Goal: Task Accomplishment & Management: Manage account settings

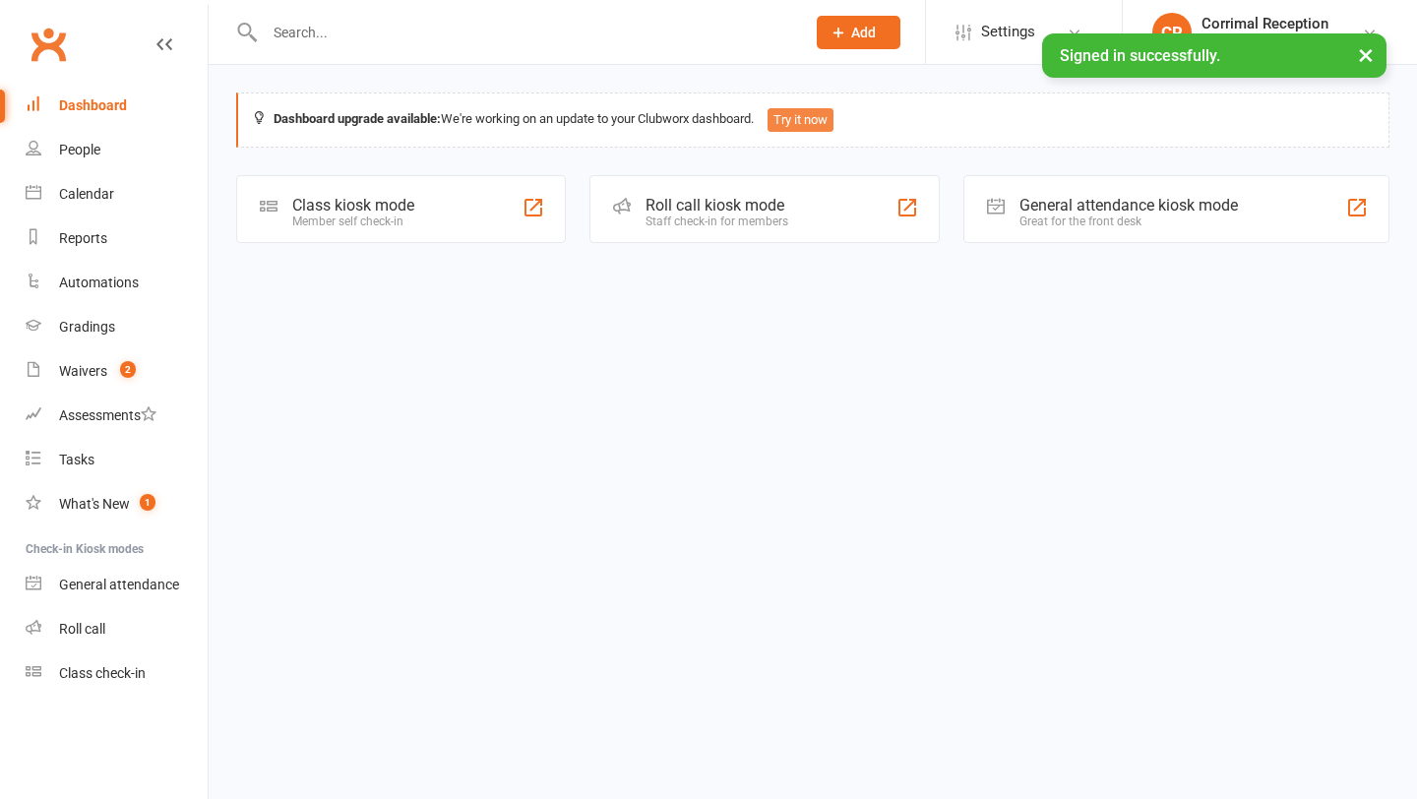
click at [830, 122] on button "Try it now" at bounding box center [801, 120] width 66 height 24
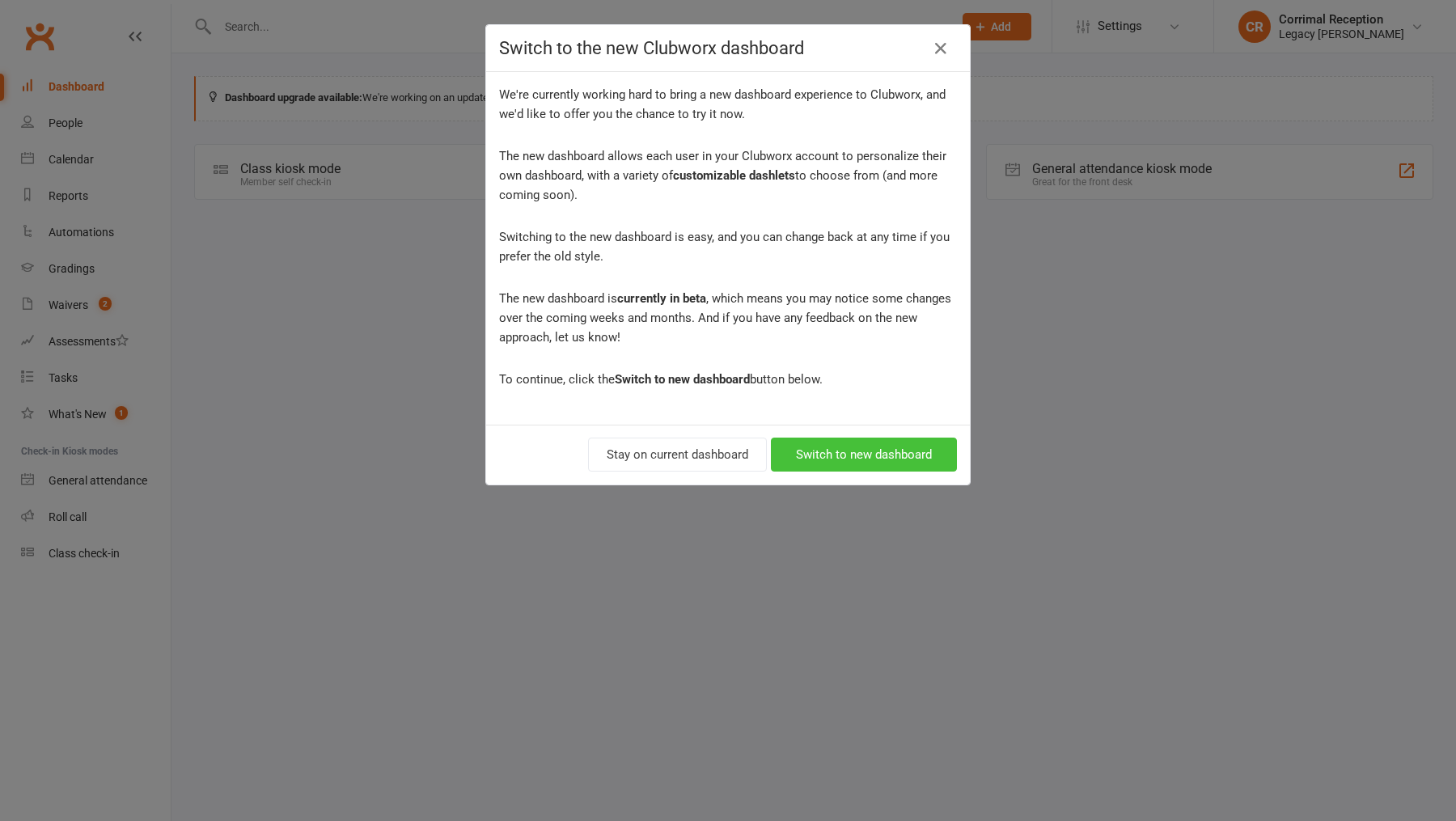
click at [859, 459] on button "Switch to new dashboard" at bounding box center [864, 454] width 186 height 34
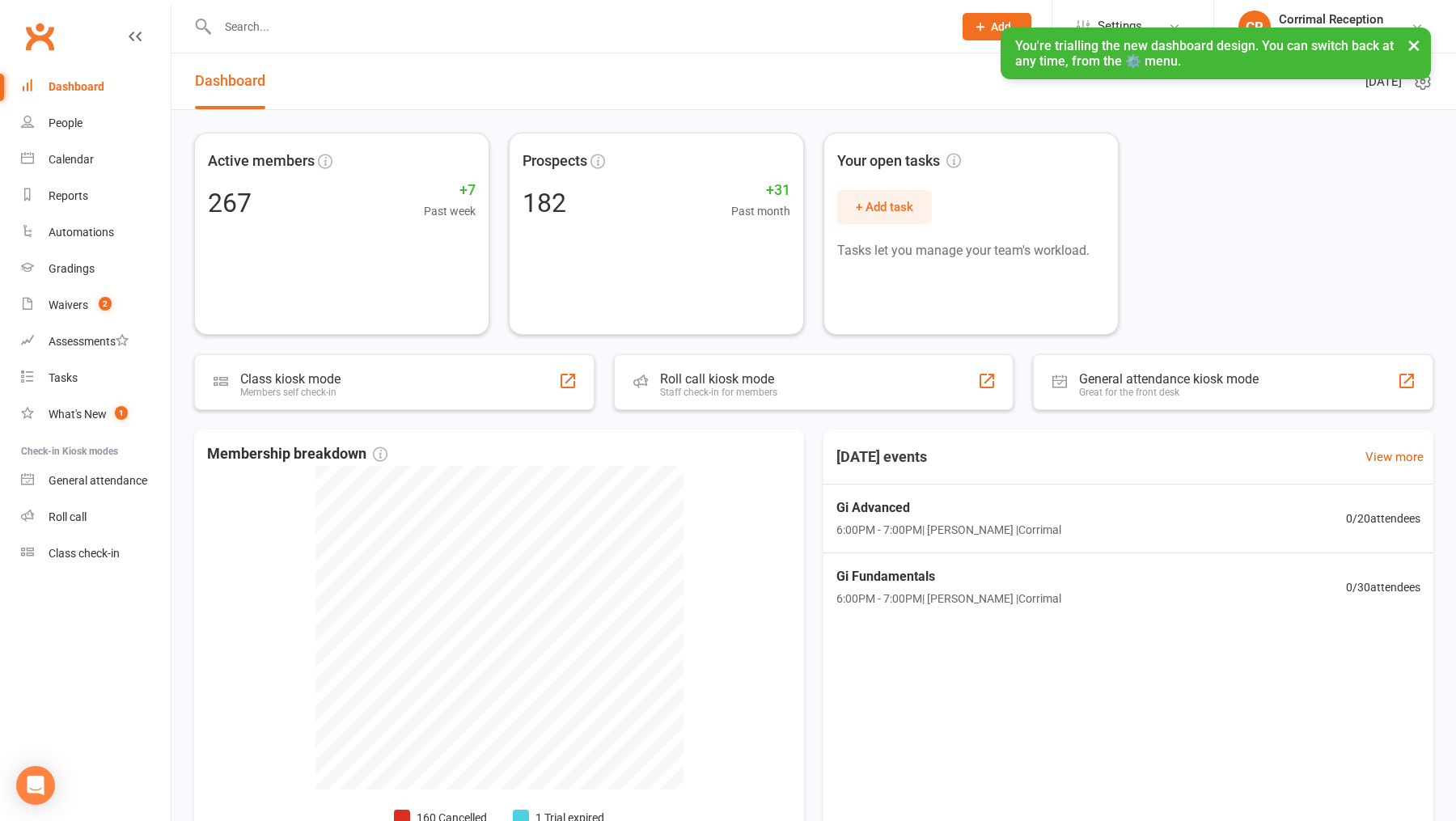
click at [1163, 44] on button "×" at bounding box center [1413, 44] width 29 height 35
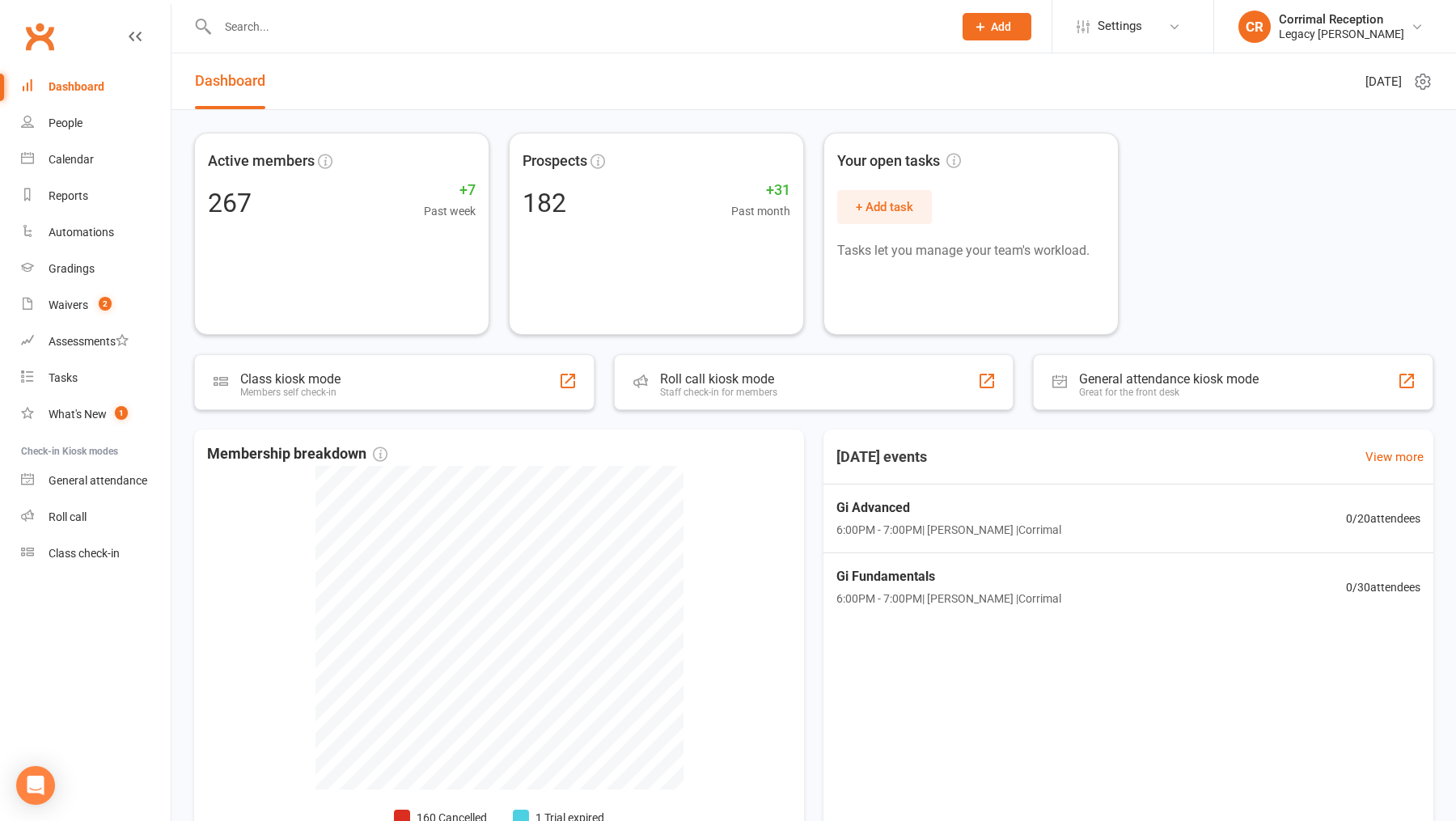
click at [1163, 94] on div "[DATE]" at bounding box center [1399, 81] width 67 height 56
click at [1163, 87] on icon at bounding box center [1422, 82] width 14 height 16
click at [1163, 118] on link "Choose my dashlets" at bounding box center [1351, 113] width 160 height 32
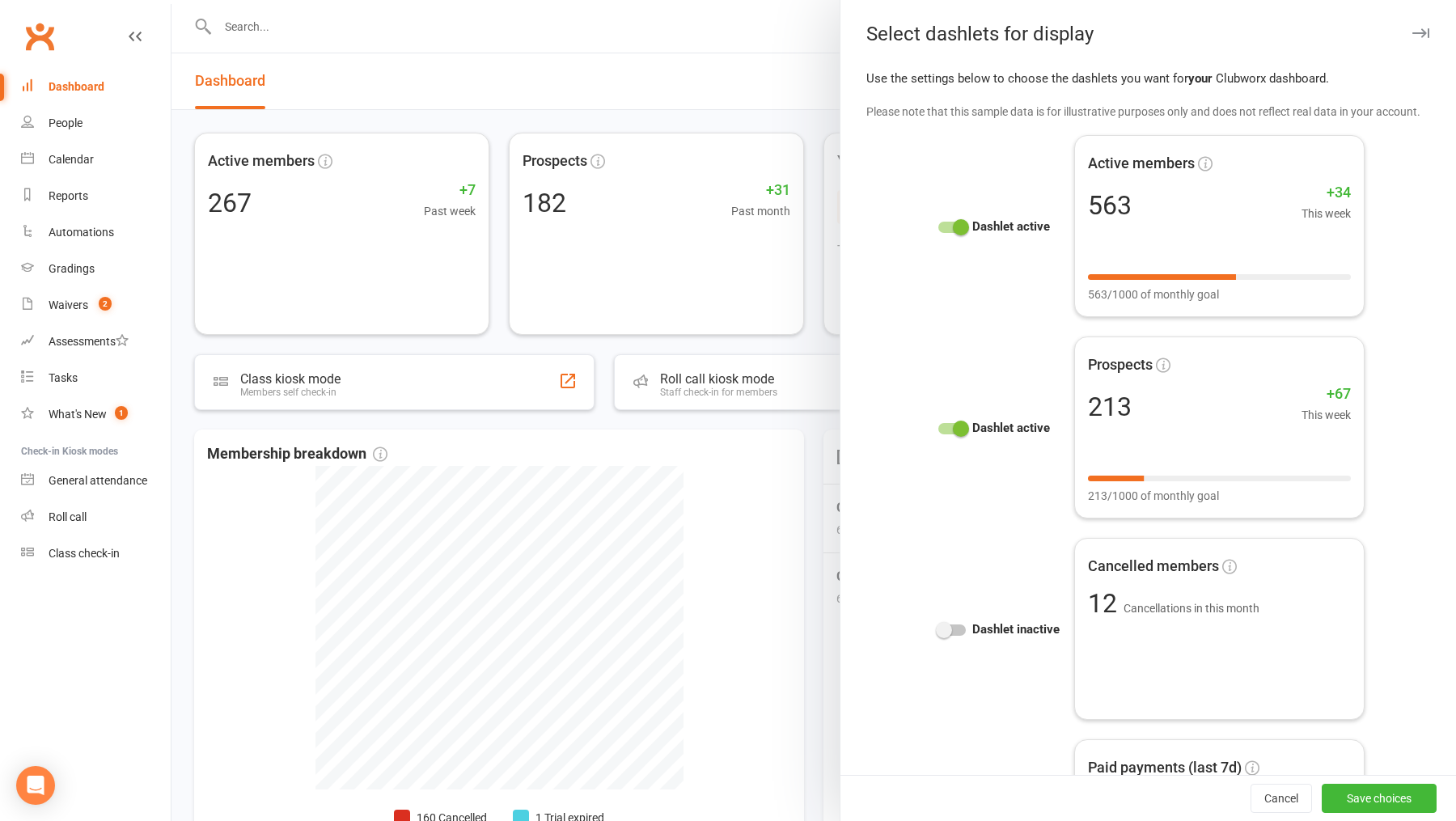
click at [956, 430] on span at bounding box center [961, 429] width 16 height 16
click at [938, 427] on input "checkbox" at bounding box center [938, 427] width 0 height 0
click at [958, 228] on span at bounding box center [961, 228] width 16 height 16
click at [938, 225] on input "checkbox" at bounding box center [938, 225] width 0 height 0
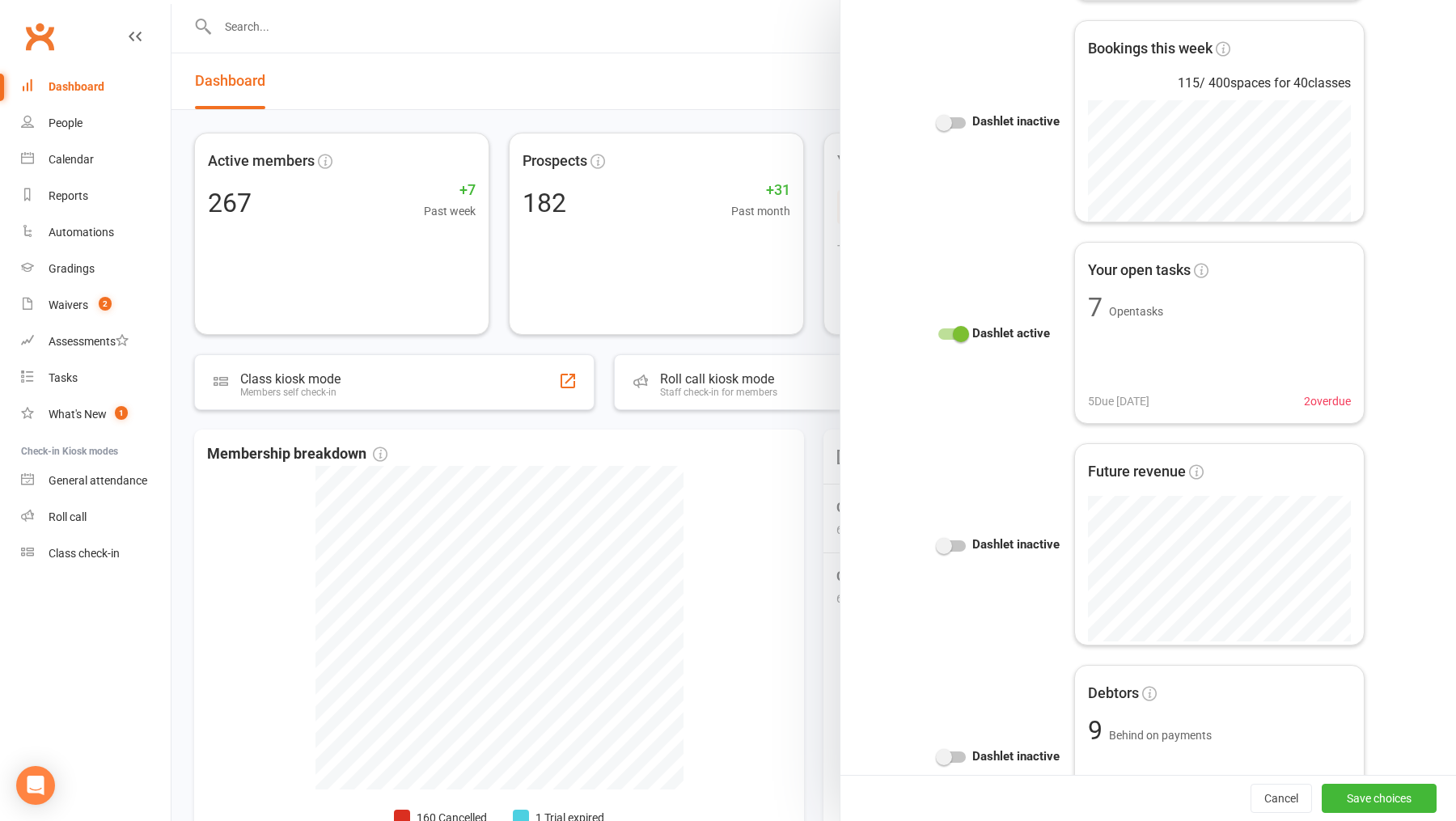
scroll to position [1228, 0]
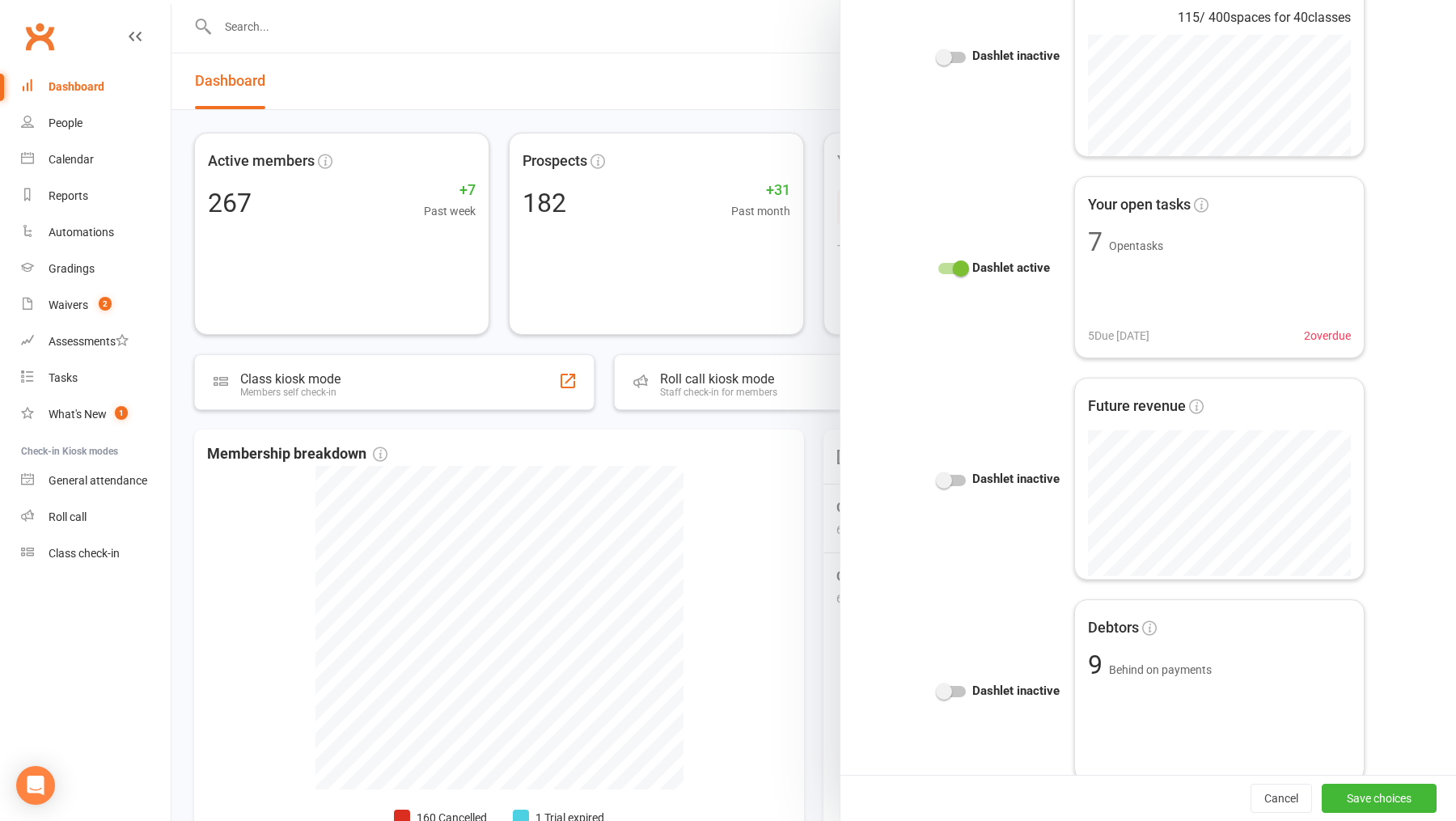
click at [956, 270] on span at bounding box center [961, 269] width 16 height 16
click at [938, 266] on input "checkbox" at bounding box center [938, 266] width 0 height 0
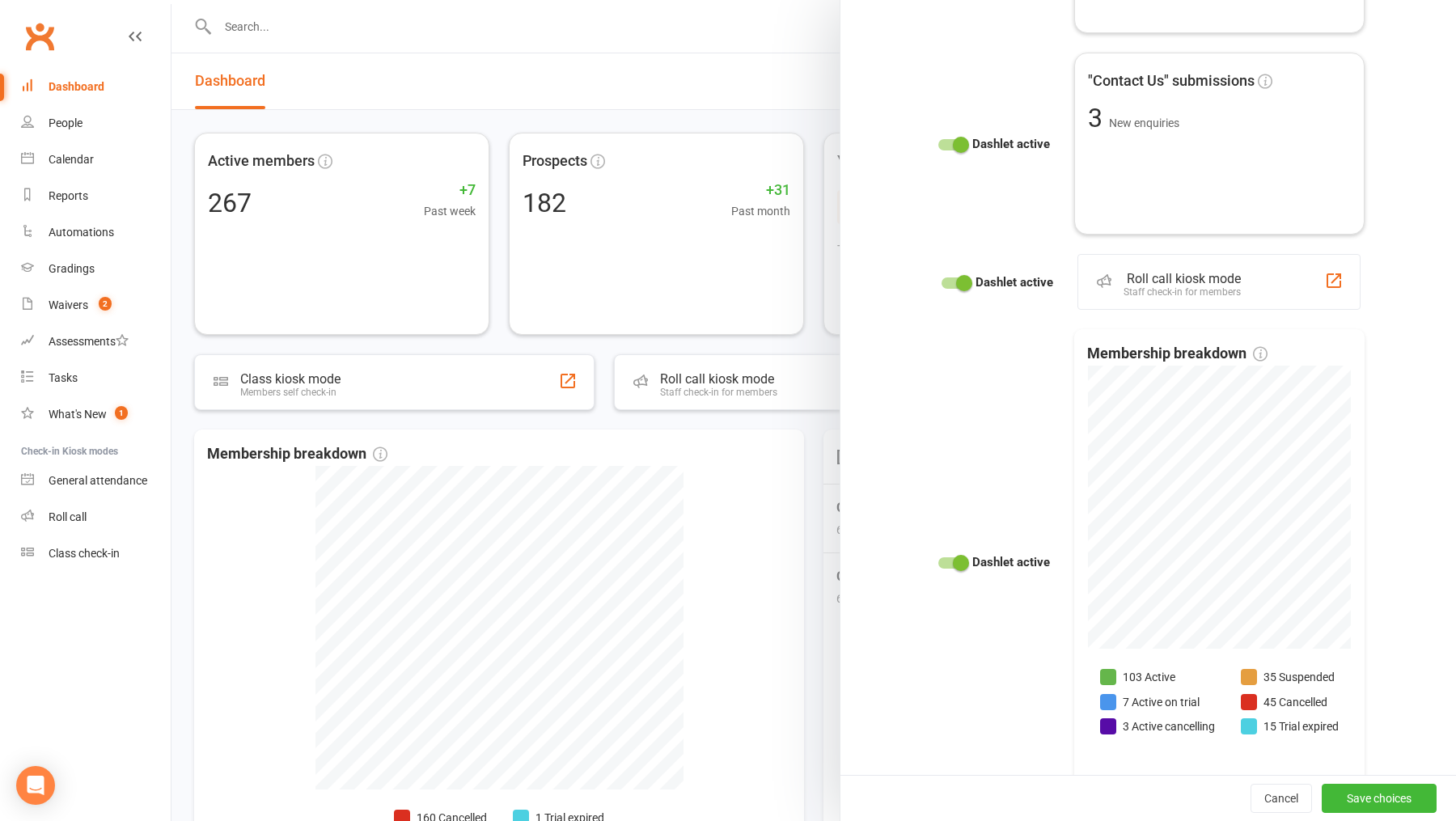
scroll to position [1976, 0]
click at [954, 280] on div at bounding box center [955, 284] width 27 height 12
click at [942, 281] on input "checkbox" at bounding box center [942, 281] width 0 height 0
click at [956, 141] on span at bounding box center [961, 145] width 16 height 16
click at [938, 142] on input "checkbox" at bounding box center [938, 142] width 0 height 0
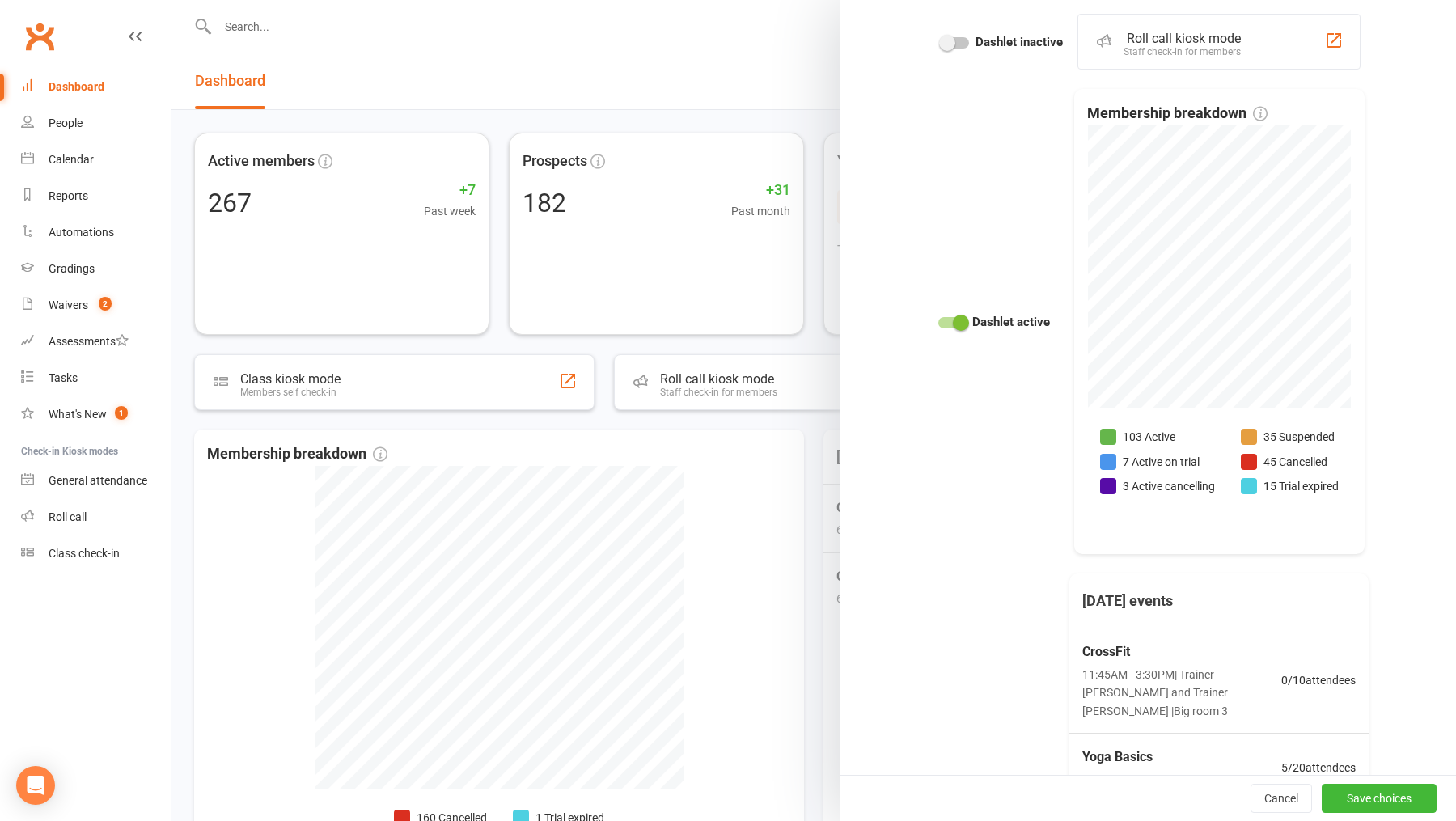
scroll to position [2267, 0]
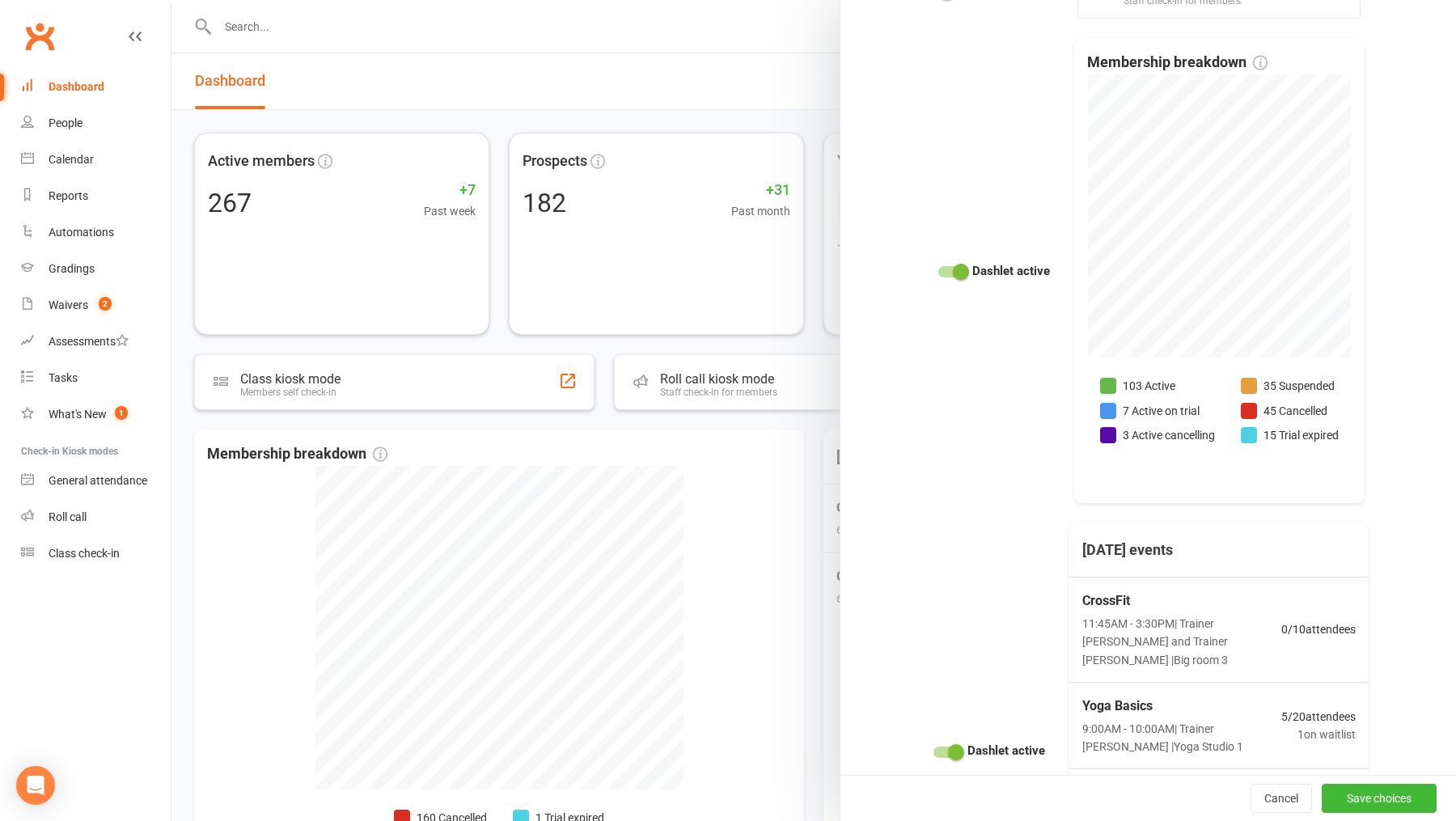
click at [955, 271] on span at bounding box center [961, 272] width 16 height 16
click at [938, 270] on input "checkbox" at bounding box center [938, 270] width 0 height 0
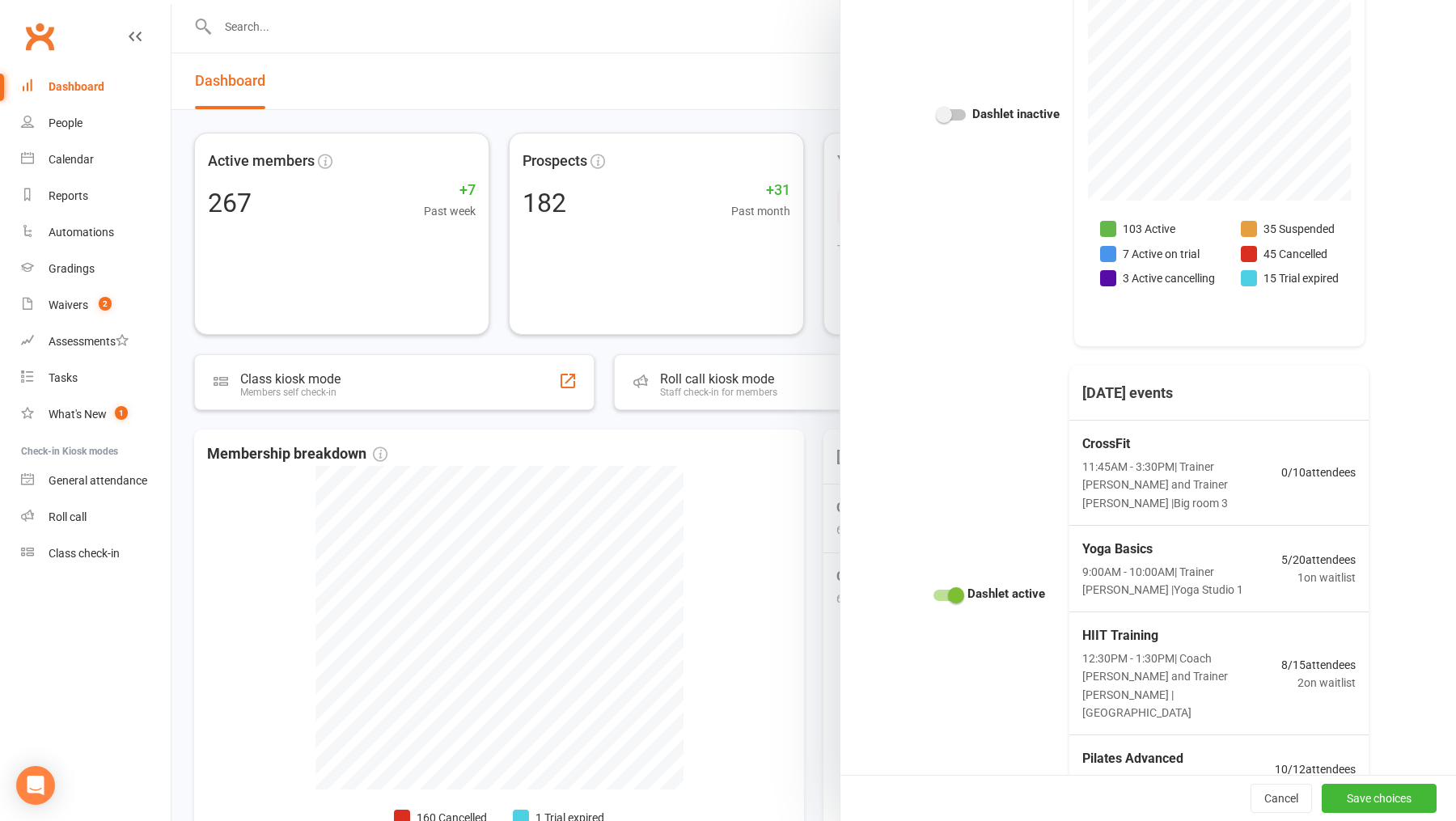
scroll to position [2447, 0]
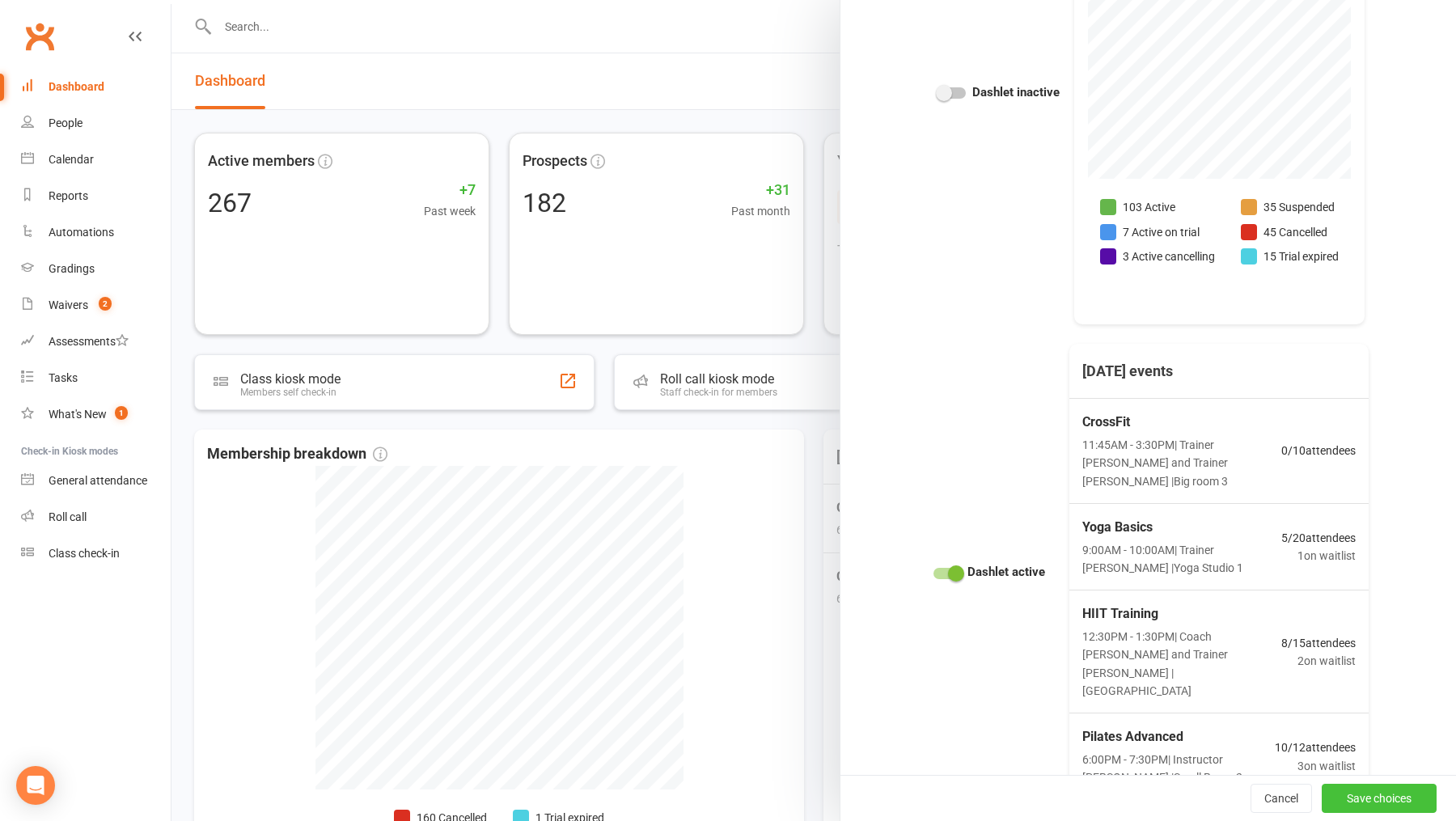
click at [1163, 656] on button "Save choices" at bounding box center [1379, 798] width 115 height 29
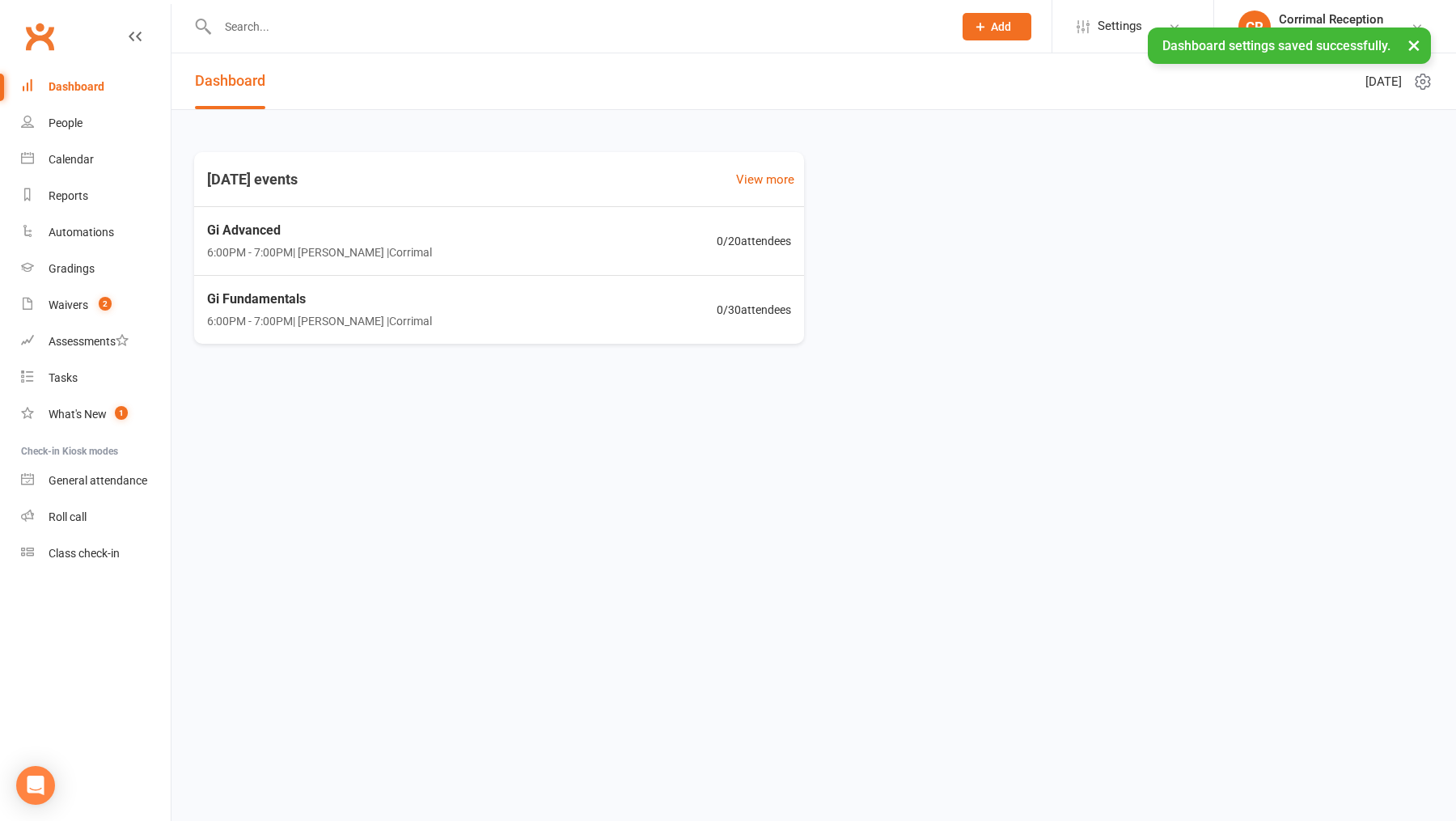
click at [1163, 83] on icon at bounding box center [1423, 82] width 20 height 20
click at [1163, 108] on link "Choose my dashlets" at bounding box center [1351, 113] width 160 height 32
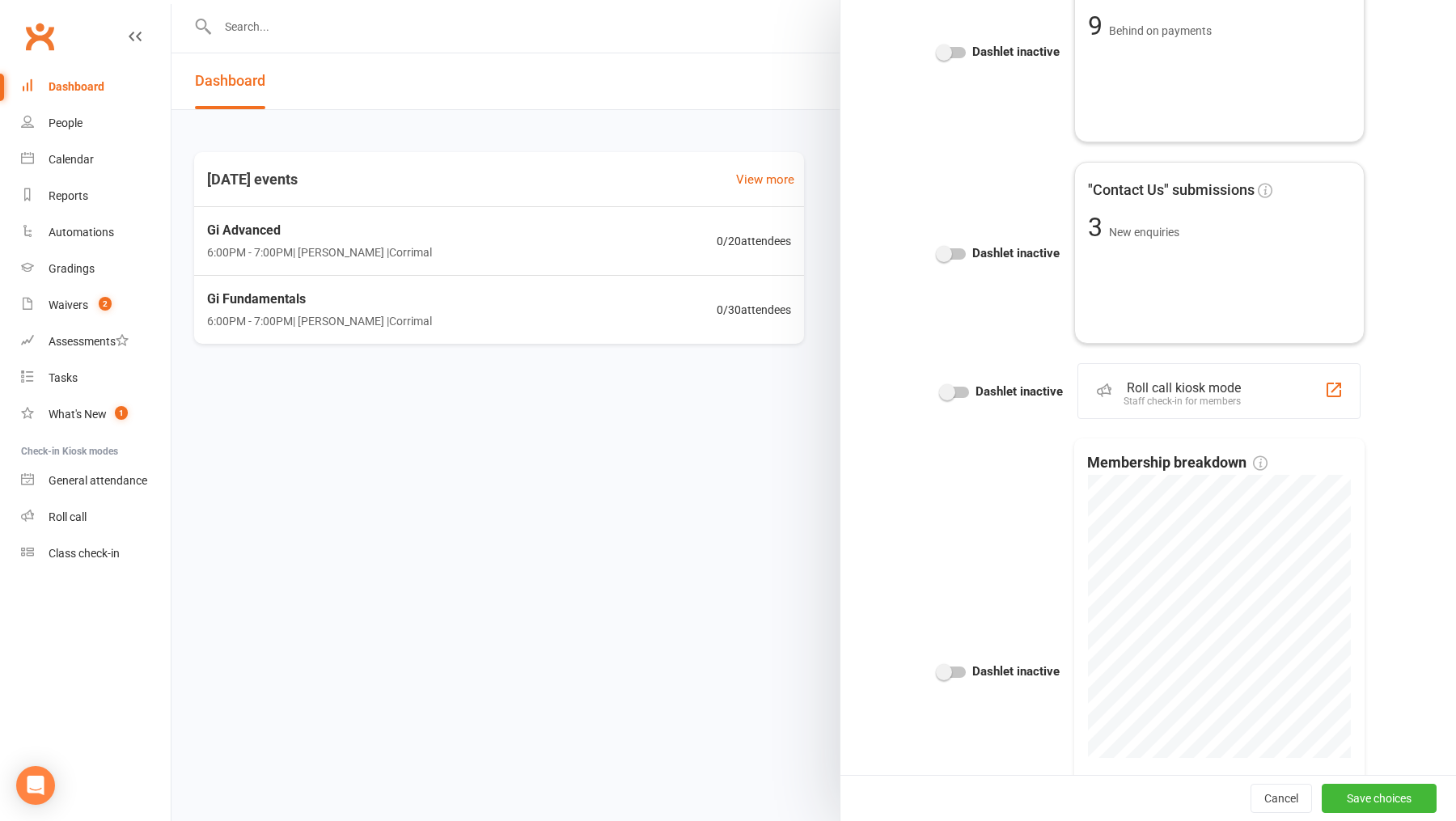
scroll to position [1864, 0]
click at [951, 396] on span at bounding box center [947, 395] width 16 height 16
click at [942, 393] on input "checkbox" at bounding box center [942, 393] width 0 height 0
click at [1163, 656] on button "Save choices" at bounding box center [1379, 798] width 115 height 29
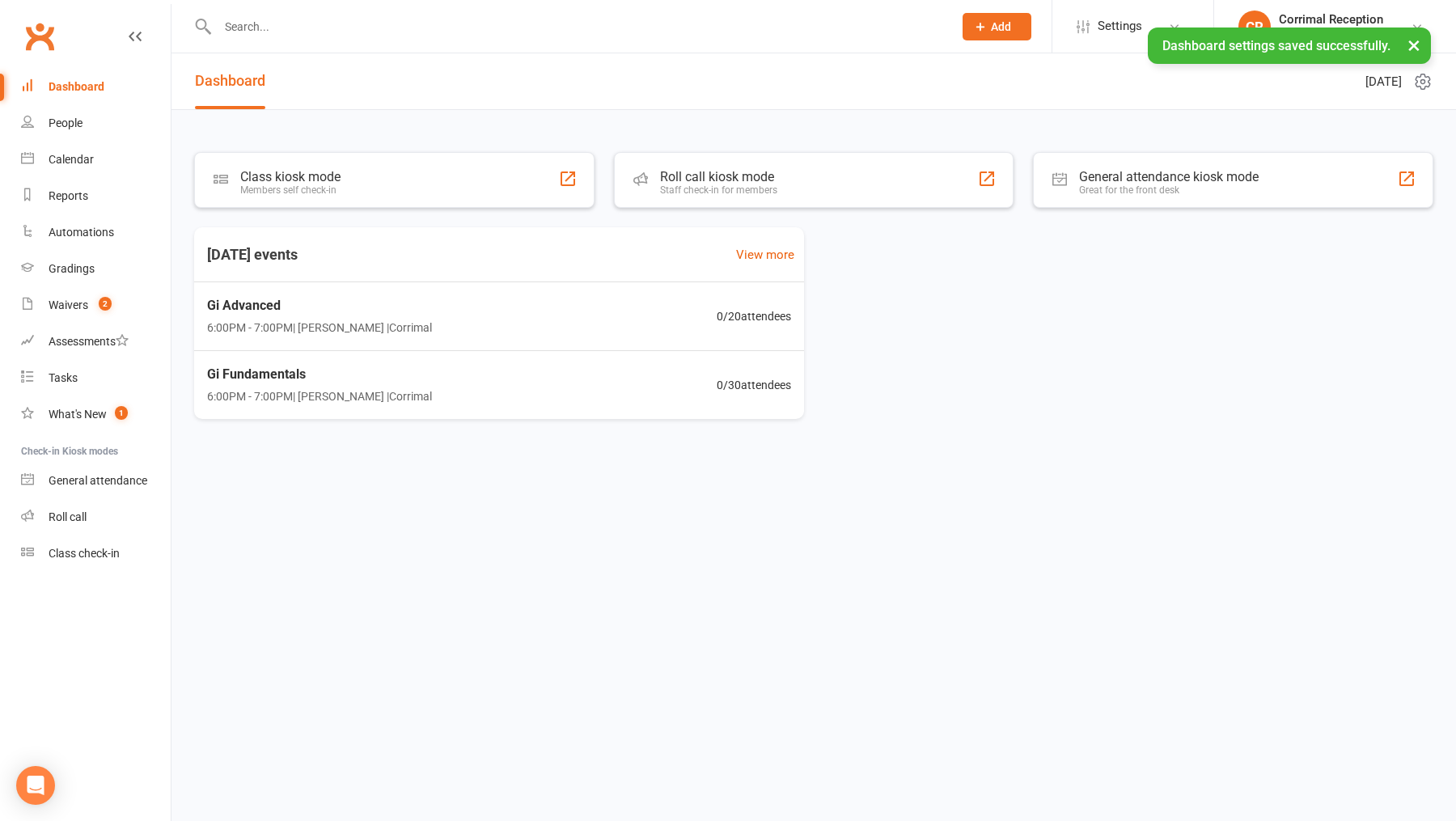
click at [1026, 361] on div "[DATE] events View more Gi Advanced 6:00PM - 7:00PM | [PERSON_NAME] | Corrimal …" at bounding box center [813, 323] width 1239 height 191
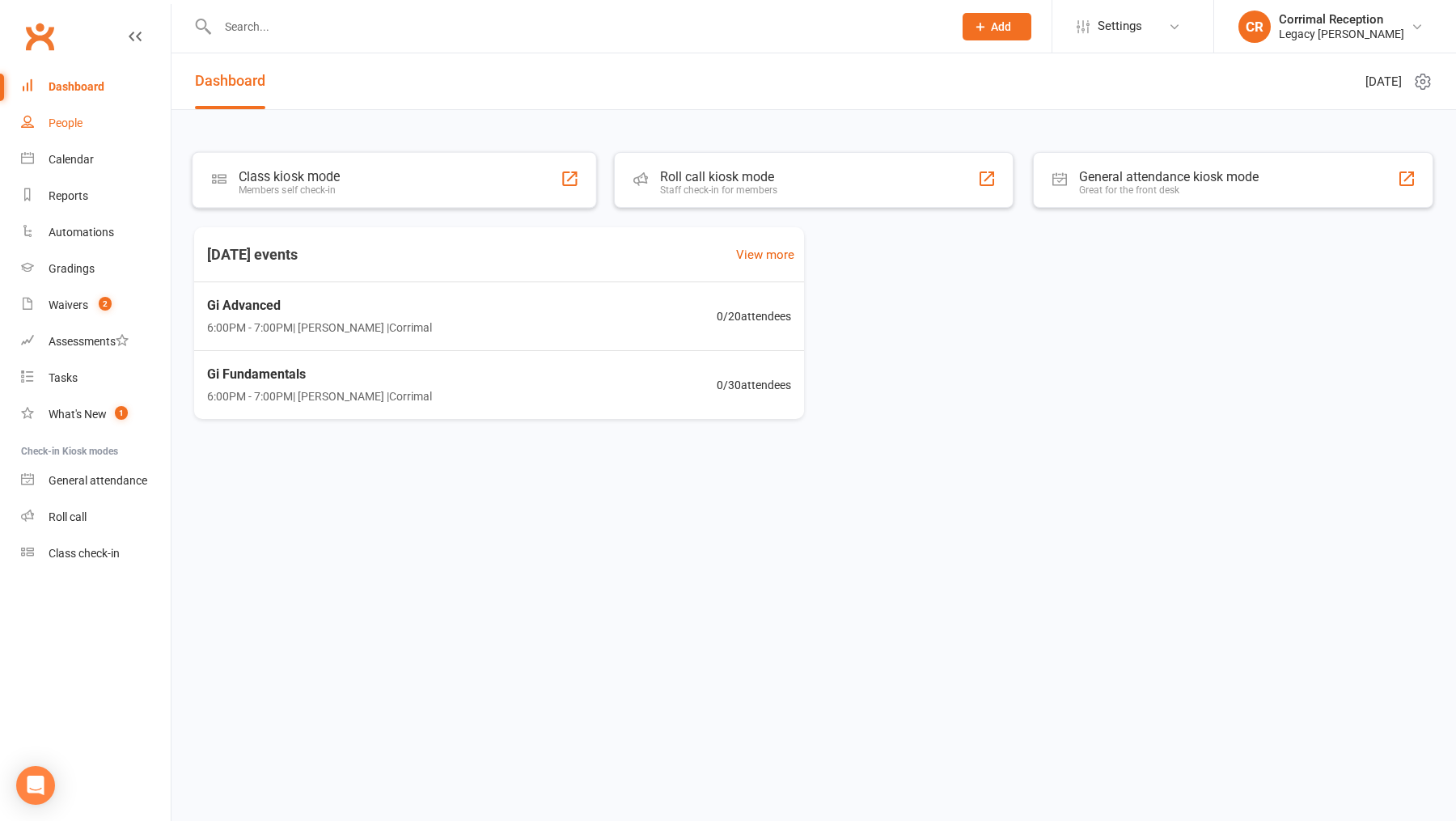
click at [102, 121] on link "People" at bounding box center [96, 123] width 150 height 36
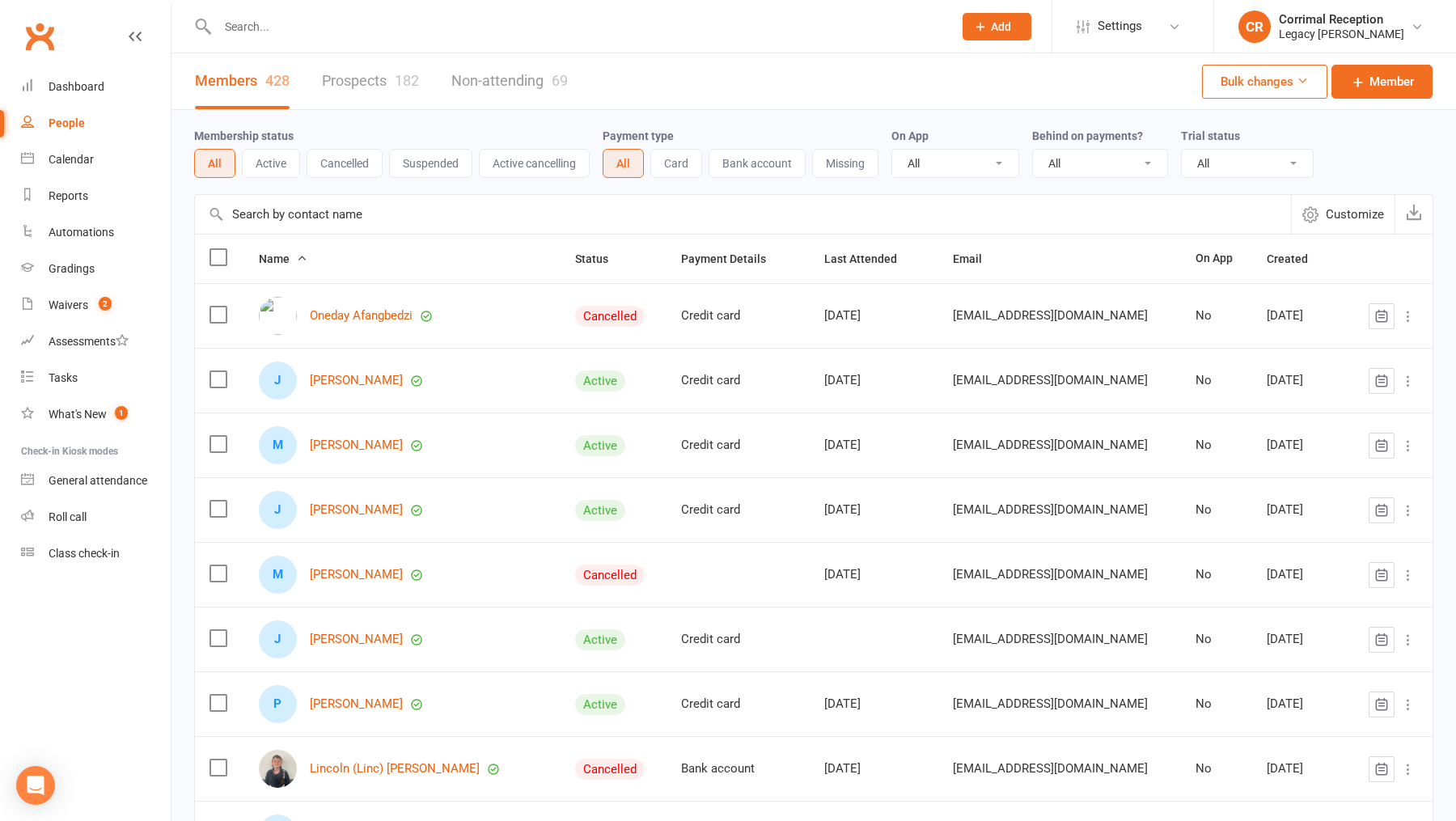
click at [344, 104] on link "Prospects 182" at bounding box center [371, 81] width 97 height 56
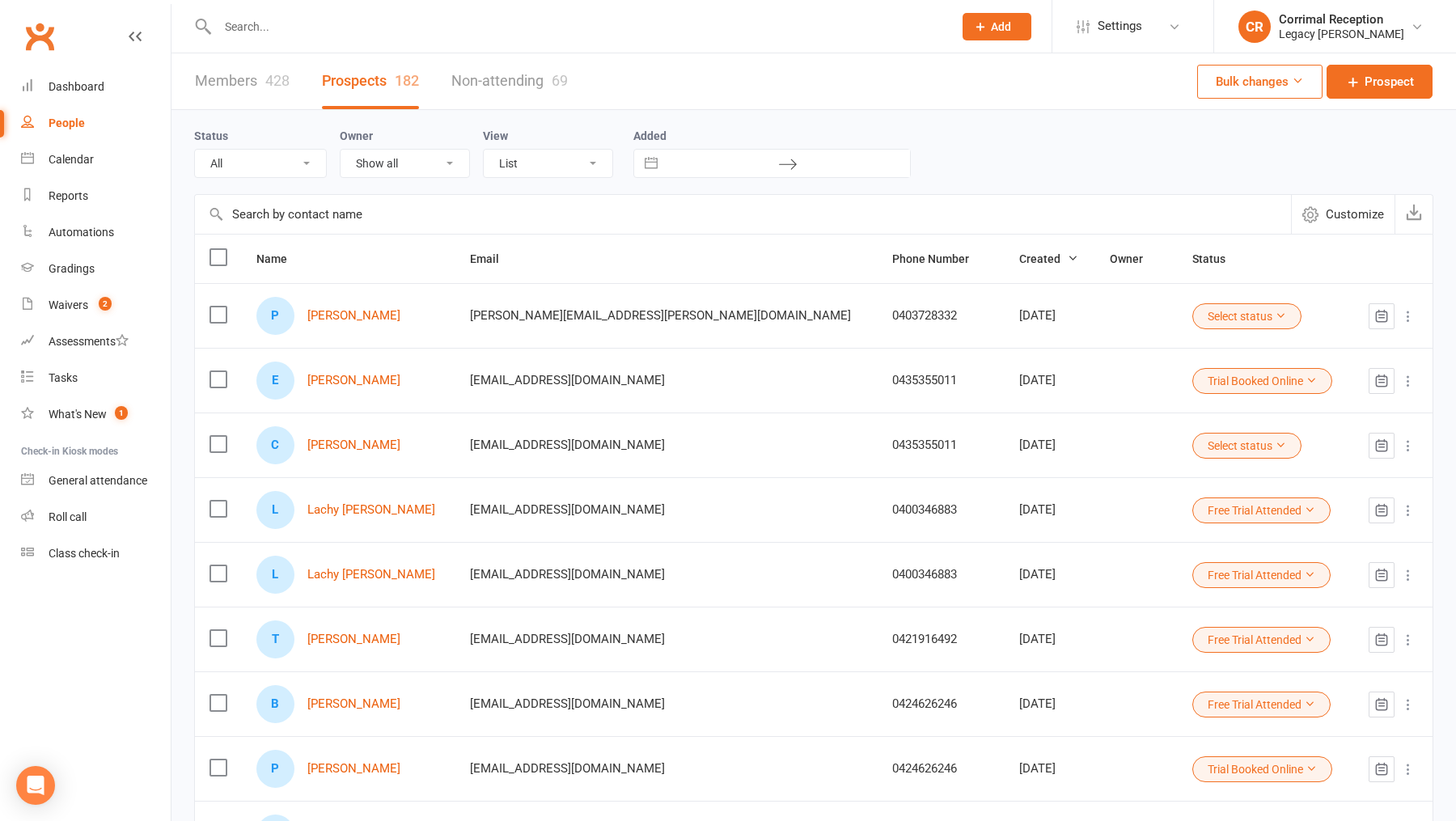
click at [1163, 225] on button "Customize" at bounding box center [1343, 214] width 104 height 39
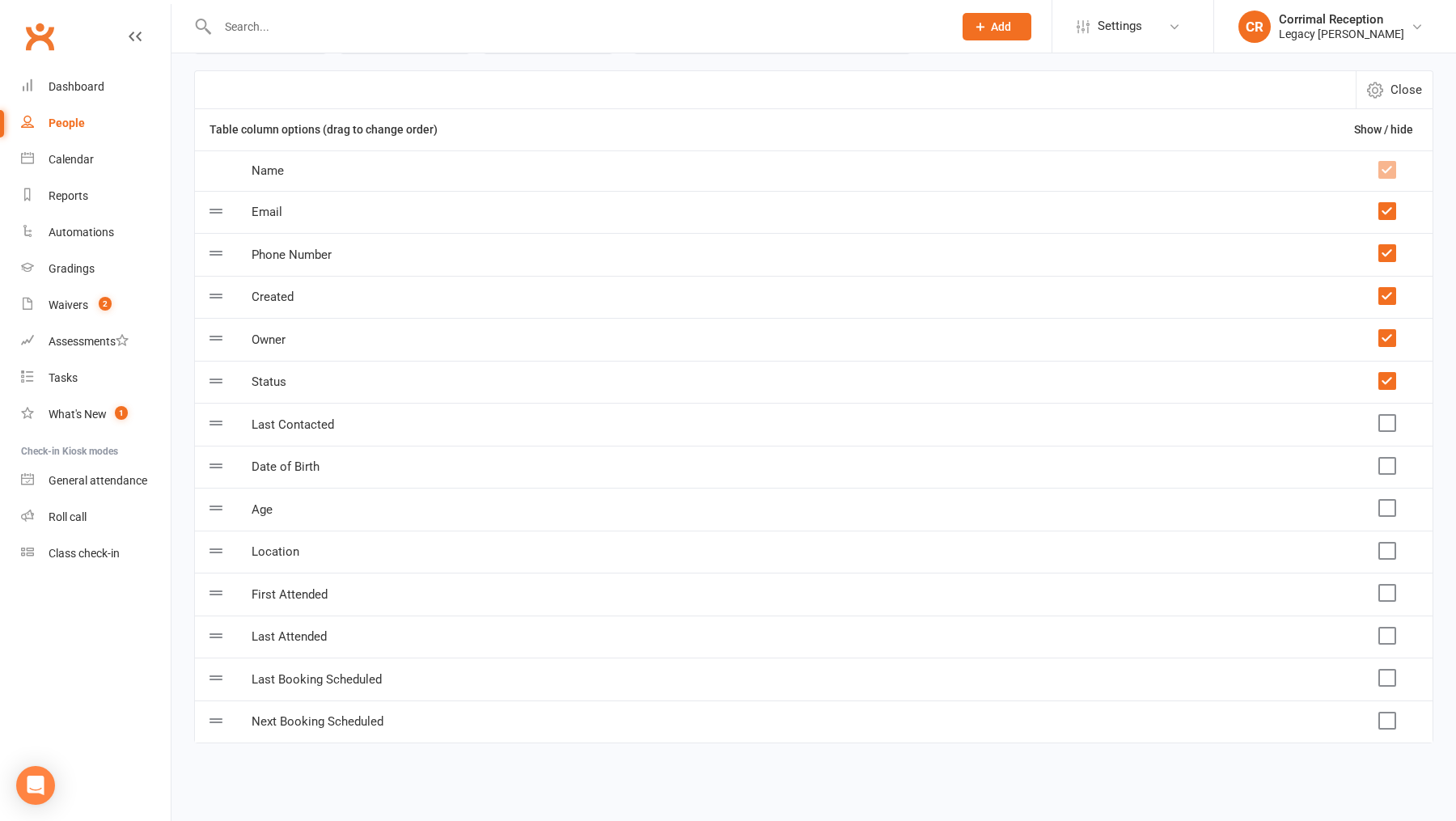
scroll to position [126, 0]
click at [1163, 656] on label at bounding box center [1386, 719] width 16 height 16
click at [1163, 656] on input "checkbox" at bounding box center [1386, 711] width 16 height 0
click at [1163, 333] on label at bounding box center [1386, 337] width 16 height 16
click at [1163, 329] on input "checkbox" at bounding box center [1386, 329] width 16 height 0
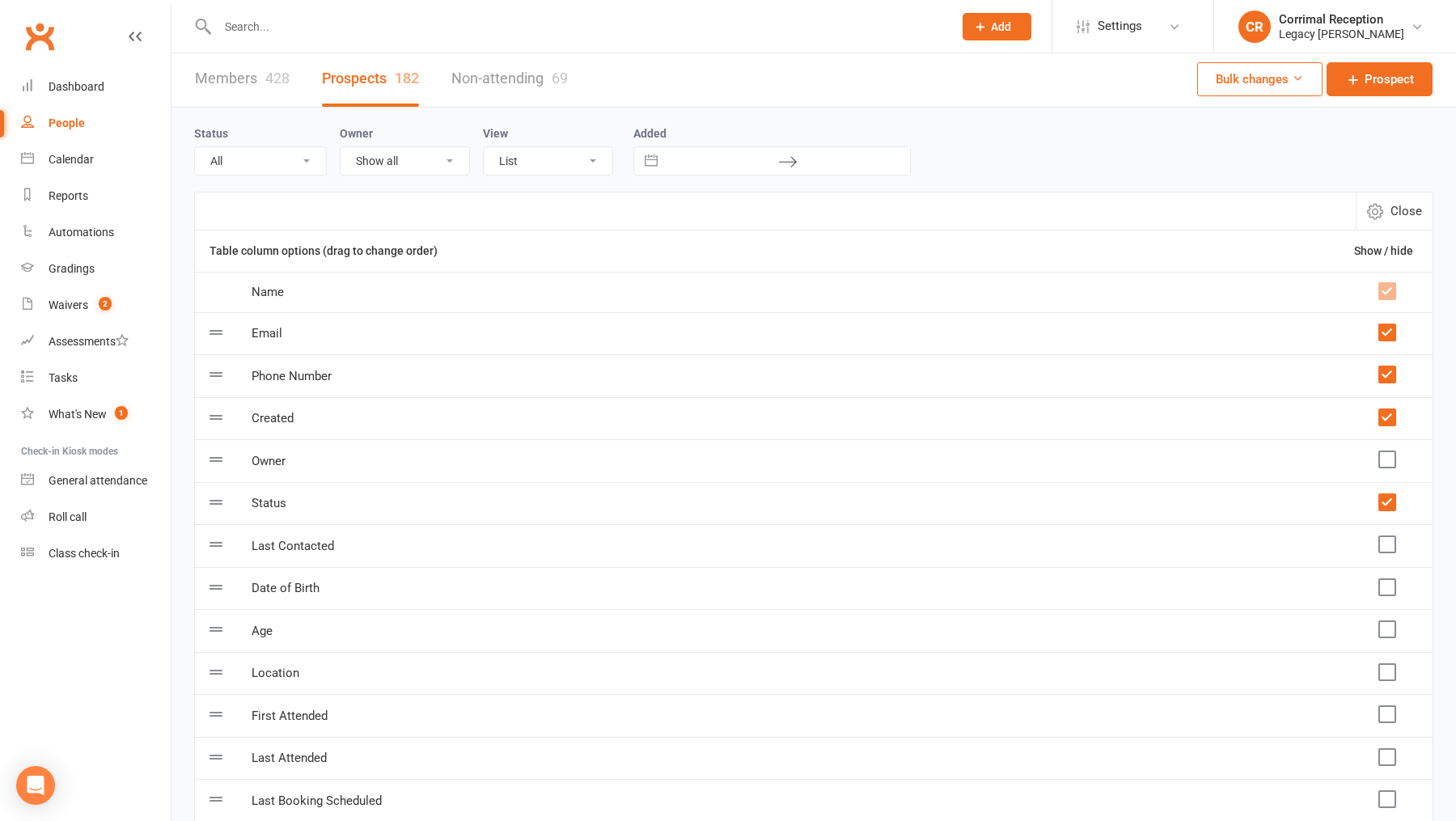
scroll to position [0, 0]
click at [1163, 214] on span "Close" at bounding box center [1406, 214] width 31 height 20
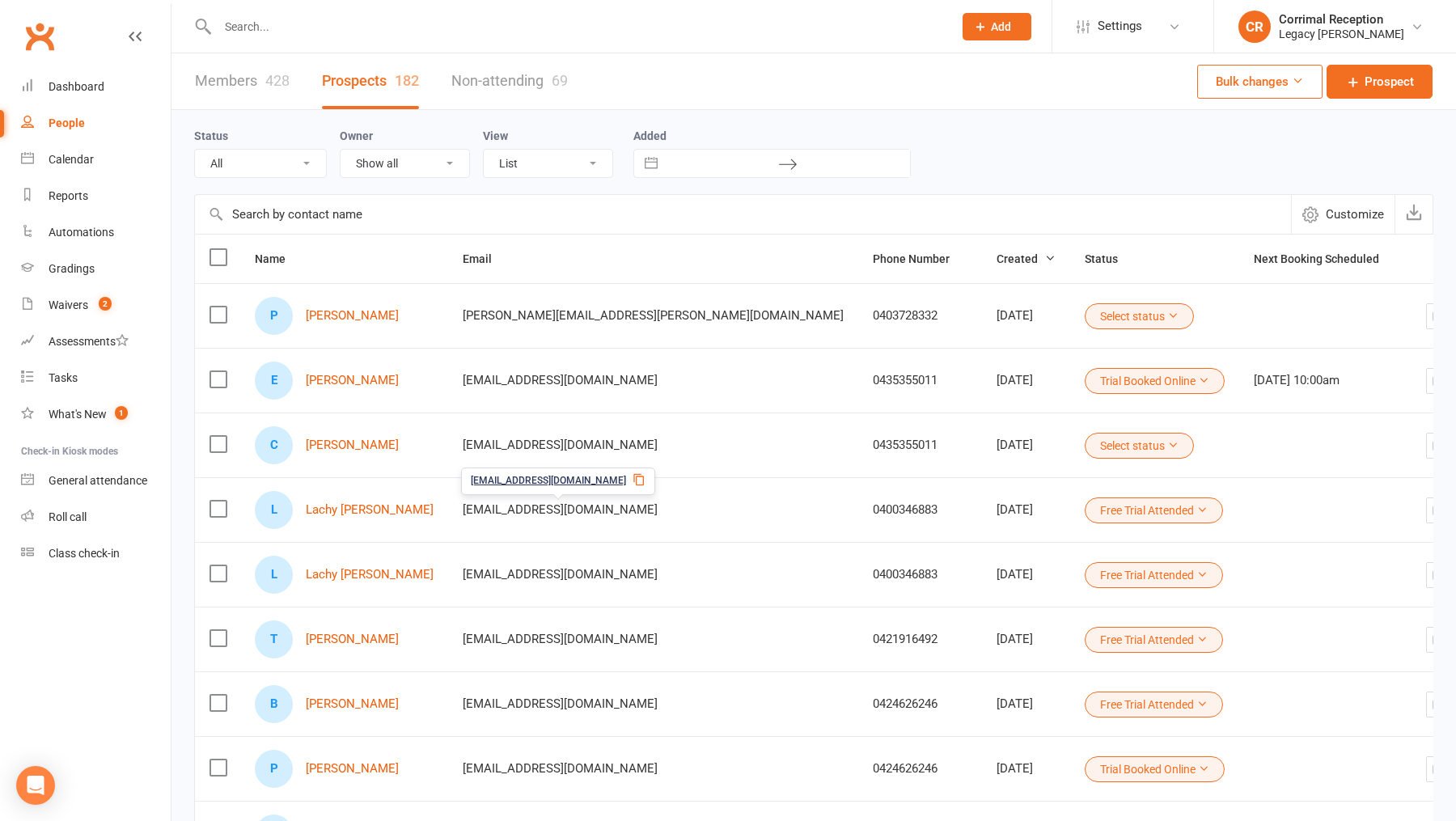
click at [358, 322] on div "P [PERSON_NAME]" at bounding box center [344, 316] width 179 height 38
click at [346, 318] on link "[PERSON_NAME]" at bounding box center [352, 316] width 93 height 14
